Goal: Task Accomplishment & Management: Use online tool/utility

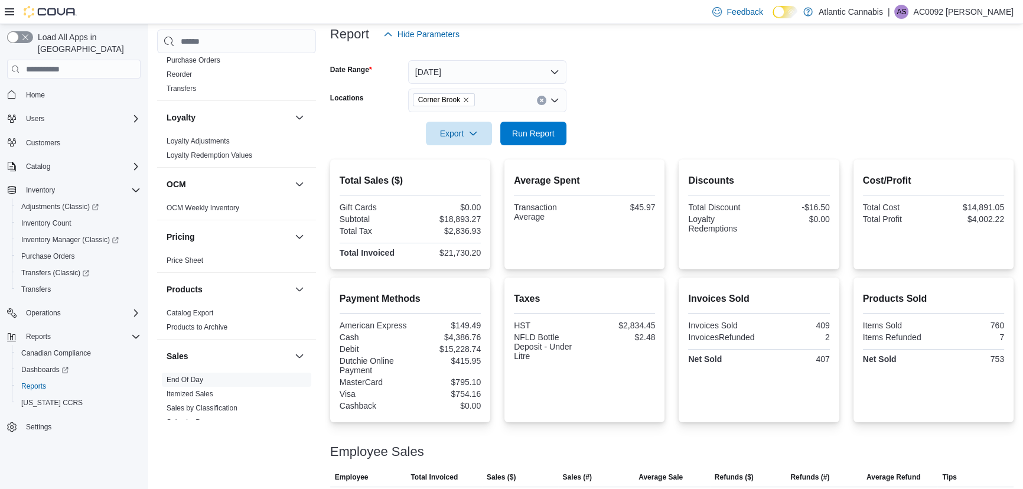
scroll to position [147, 0]
click at [515, 126] on span "Run Report" at bounding box center [533, 133] width 52 height 24
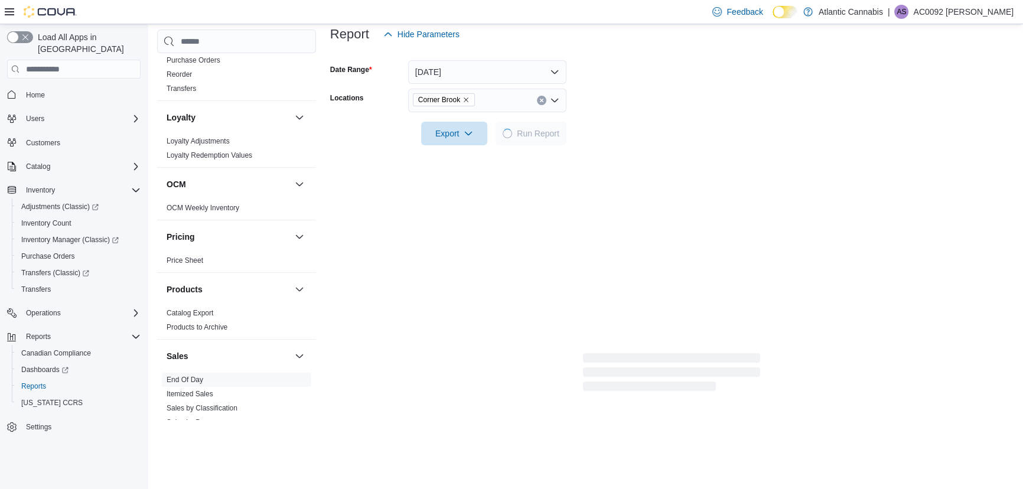
scroll to position [0, 0]
